Goal: Transaction & Acquisition: Purchase product/service

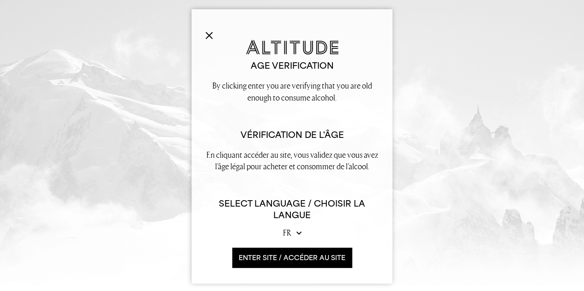
click at [297, 255] on button "ENTER SITE / accéder au site" at bounding box center [291, 258] width 119 height 20
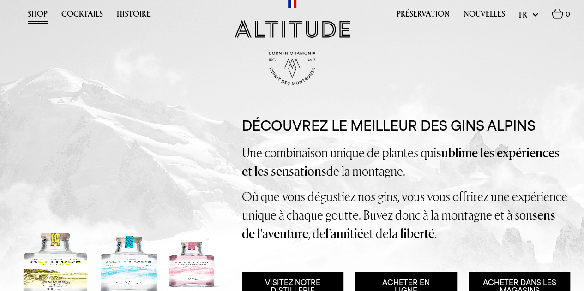
click at [34, 11] on link "Shop" at bounding box center [38, 16] width 20 height 14
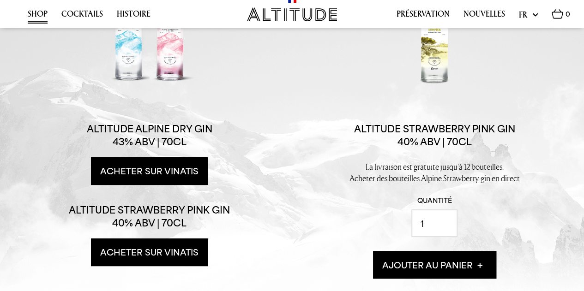
scroll to position [154, 0]
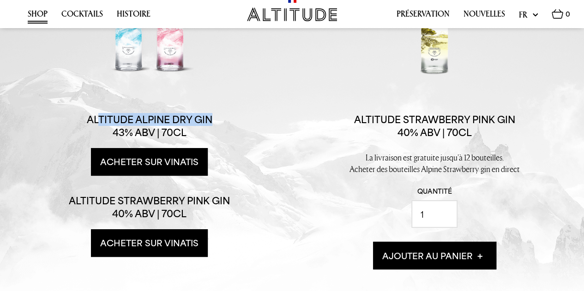
drag, startPoint x: 97, startPoint y: 116, endPoint x: 218, endPoint y: 118, distance: 121.3
click at [218, 118] on p "Altitude Alpine Dry Gin 43% ABV | 70cl" at bounding box center [149, 126] width 161 height 26
click at [138, 203] on p "Altitude Strawberry Pink Gin 40% ABV | 70cl" at bounding box center [149, 207] width 161 height 26
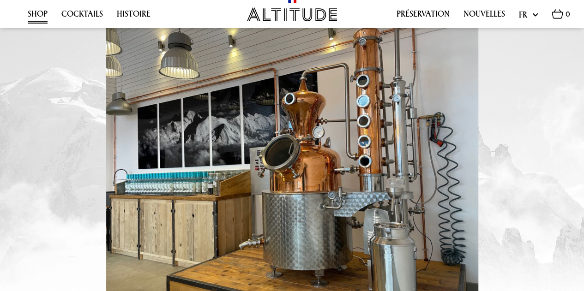
scroll to position [692, 0]
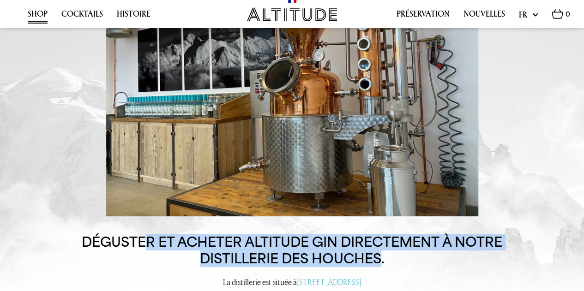
drag, startPoint x: 144, startPoint y: 230, endPoint x: 381, endPoint y: 239, distance: 237.3
click at [381, 239] on h3 "Déguster et acheter Altitude Gin directement à notre distillerie des Houches." at bounding box center [292, 251] width 424 height 34
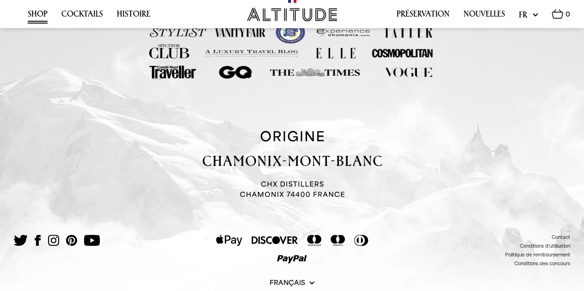
scroll to position [1904, 0]
